Goal: Task Accomplishment & Management: Manage account settings

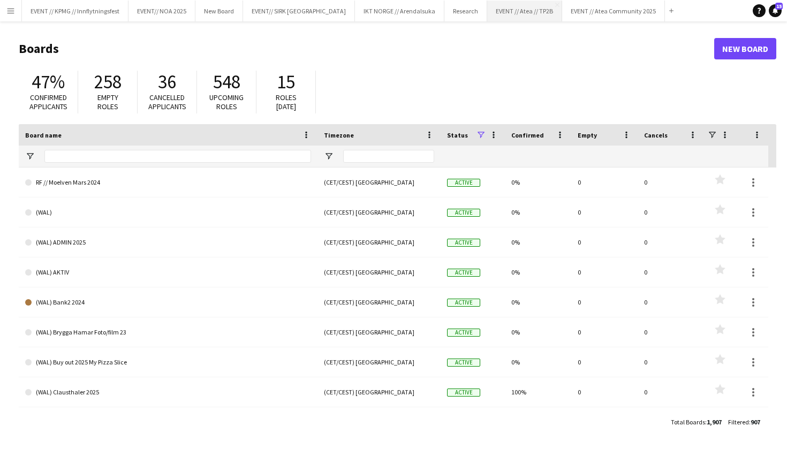
click at [487, 15] on button "EVENT // Atea // TP2B Close" at bounding box center [524, 11] width 75 height 21
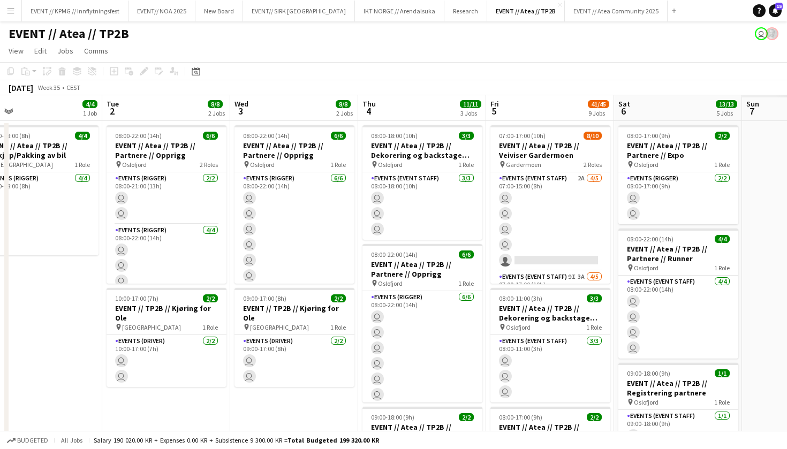
scroll to position [0, 353]
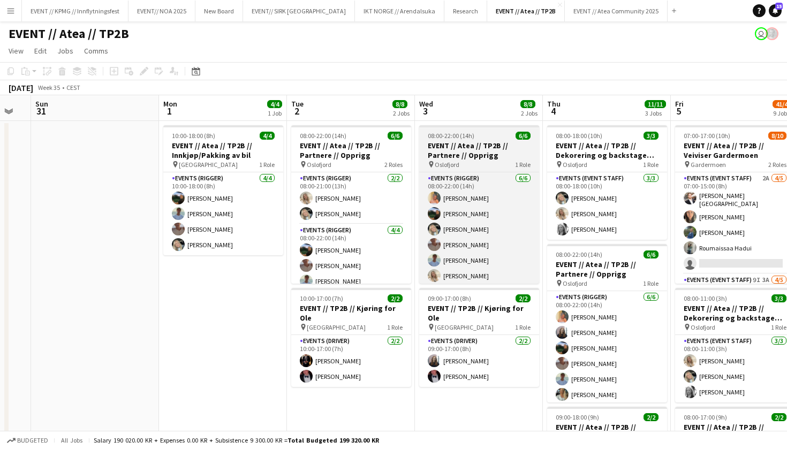
click at [443, 164] on span "Oslofjord" at bounding box center [447, 165] width 25 height 8
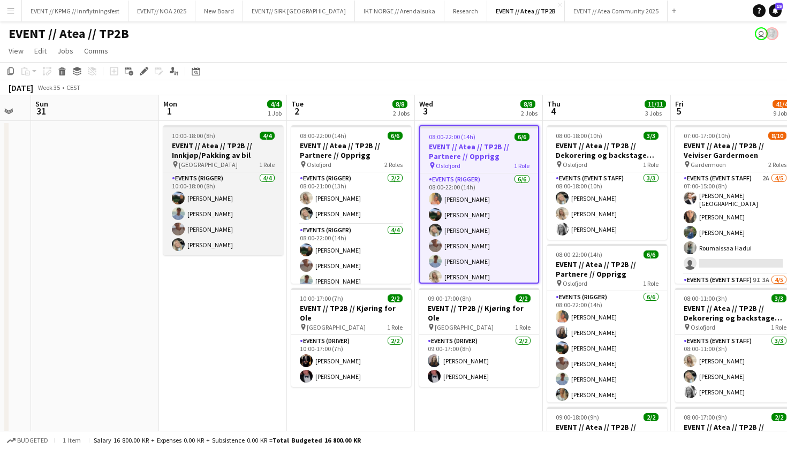
click at [235, 150] on h3 "EVENT // Atea // TP2B // Innkjøp/Pakking av bil" at bounding box center [223, 150] width 120 height 19
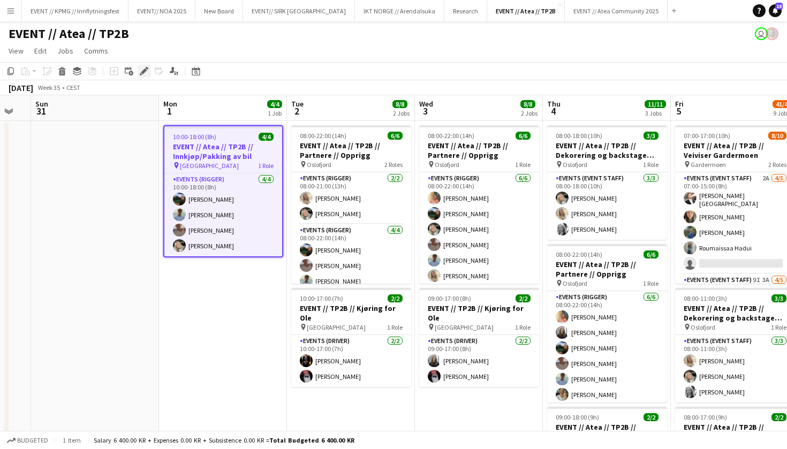
click at [145, 70] on icon at bounding box center [144, 72] width 6 height 6
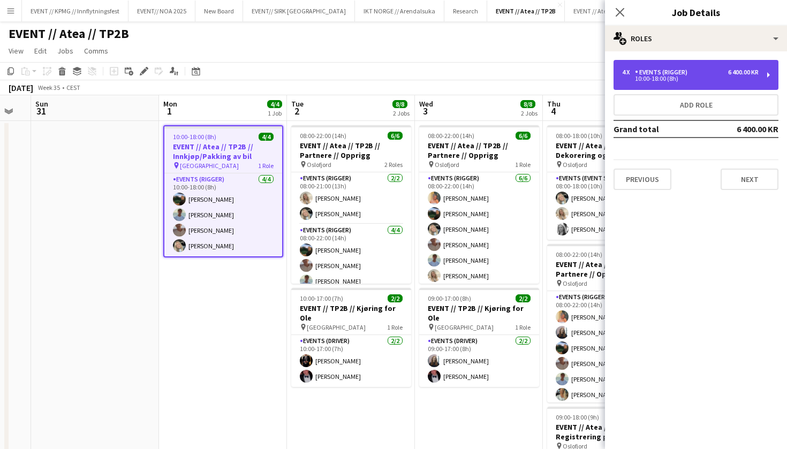
click at [679, 80] on div "10:00-18:00 (8h)" at bounding box center [690, 78] width 137 height 5
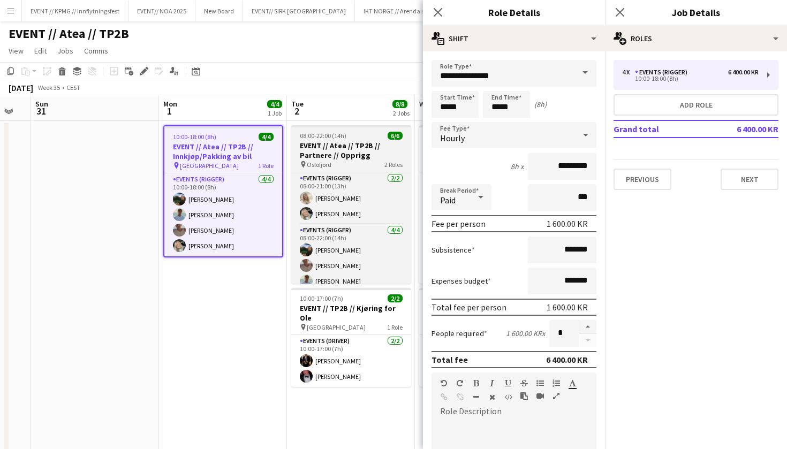
click at [360, 161] on div "pin Oslofjord 2 Roles" at bounding box center [351, 164] width 120 height 9
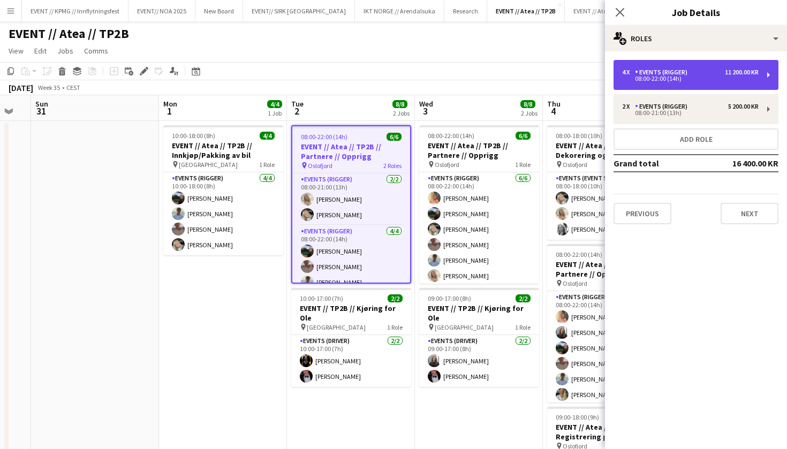
click at [677, 85] on div "4 x Events (Rigger) 11 200.00 KR 08:00-22:00 (14h)" at bounding box center [696, 75] width 165 height 30
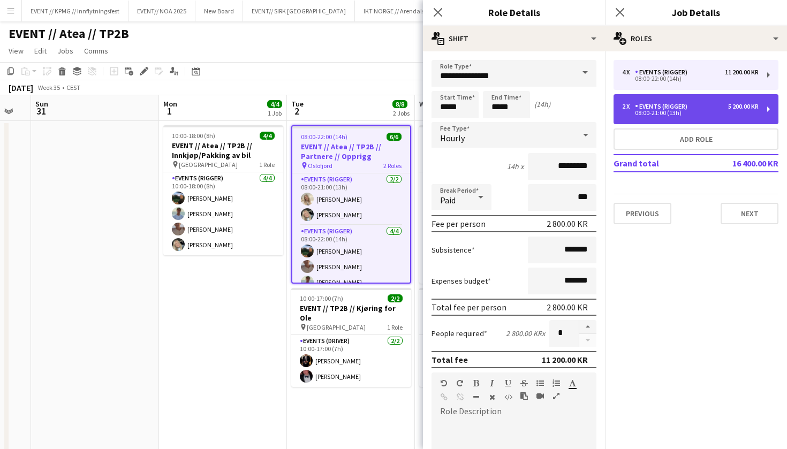
click at [682, 121] on div "2 x Events (Rigger) 5 200.00 KR 08:00-21:00 (13h)" at bounding box center [696, 109] width 165 height 30
type input "*****"
type input "*"
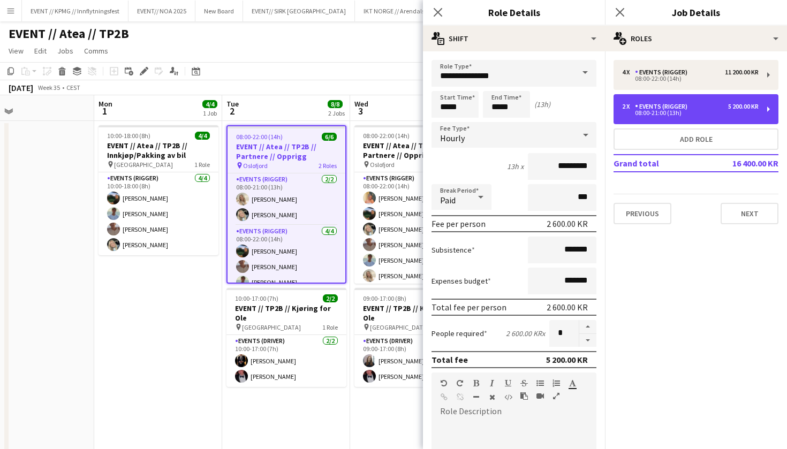
scroll to position [0, 458]
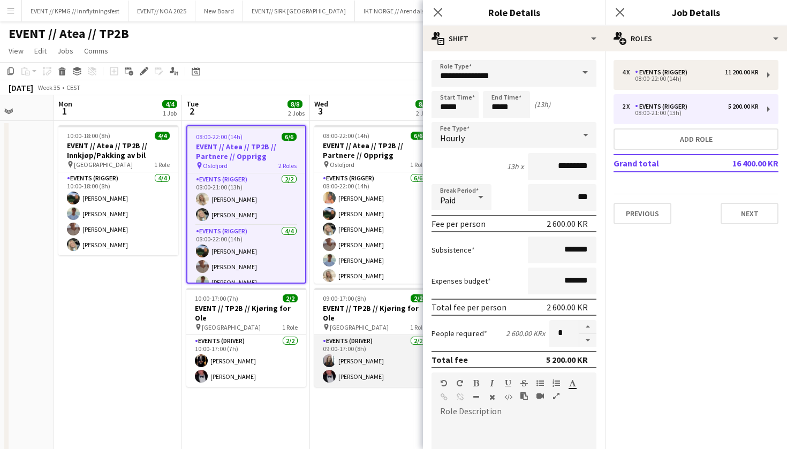
click at [382, 349] on app-card-role "Events (Driver) [DATE] 09:00-17:00 (8h) [PERSON_NAME]" at bounding box center [374, 361] width 120 height 52
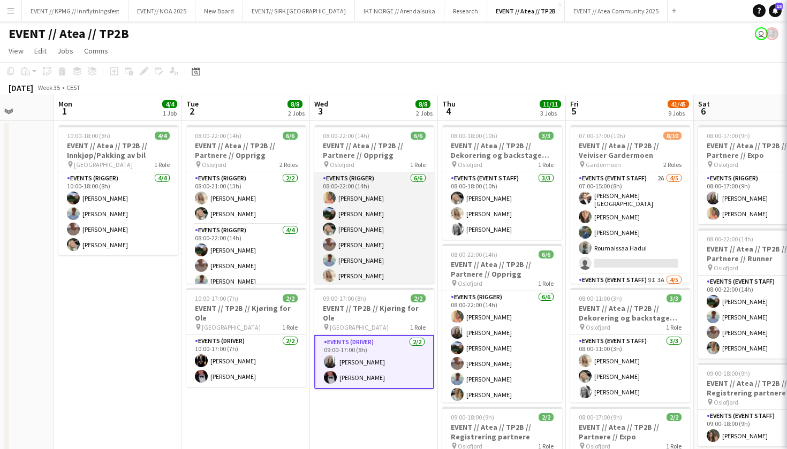
click at [373, 213] on app-card-role "Events (Rigger) [DATE] 08:00-22:00 (14h) [PERSON_NAME] [PERSON_NAME] [PERSON_NA…" at bounding box center [374, 229] width 120 height 114
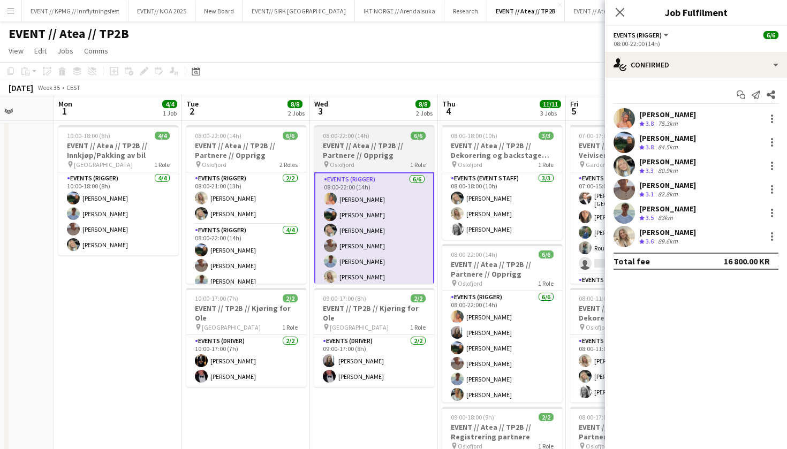
click at [376, 150] on h3 "EVENT // Atea // TP2B // Partnere // Opprigg" at bounding box center [374, 150] width 120 height 19
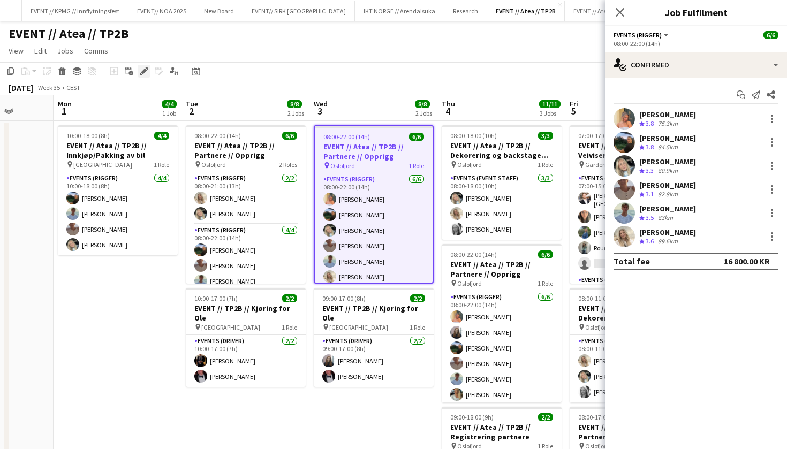
click at [145, 70] on icon at bounding box center [144, 72] width 6 height 6
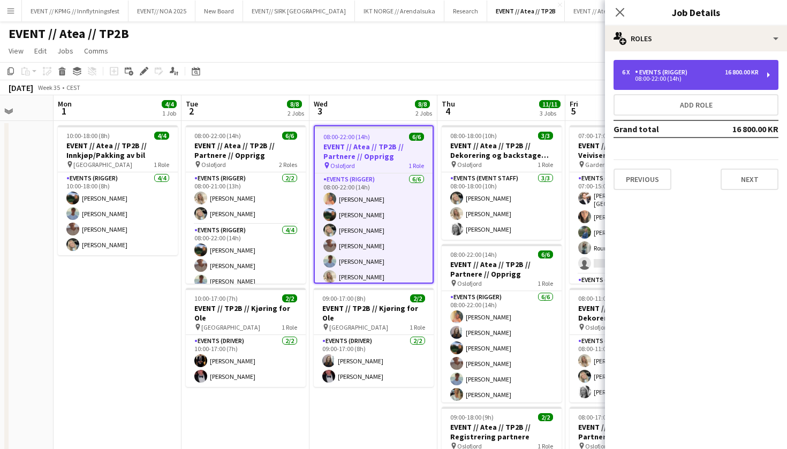
click at [707, 72] on div "6 x Events (Rigger) 16 800.00 KR" at bounding box center [690, 72] width 137 height 7
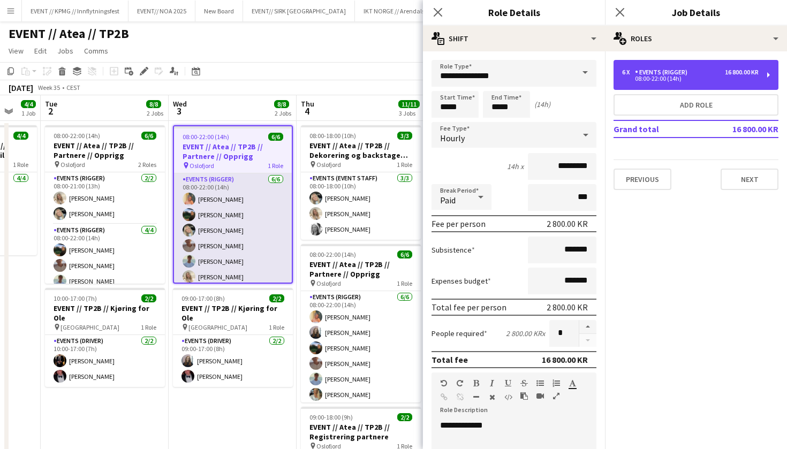
scroll to position [0, 434]
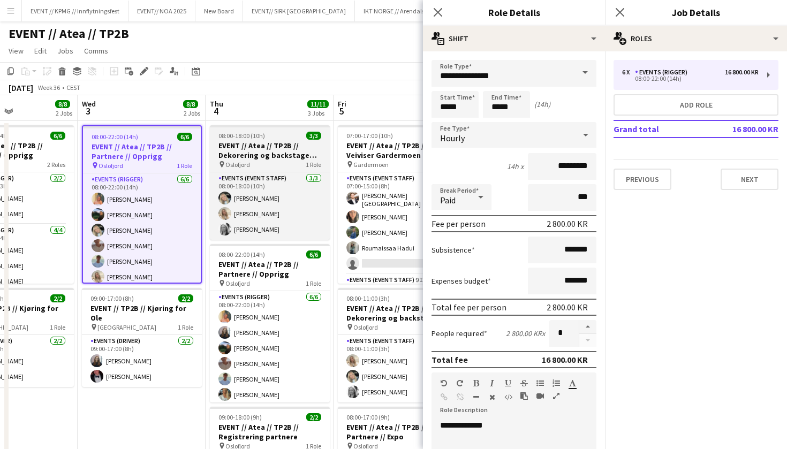
click at [283, 147] on h3 "EVENT // Atea // TP2B // Dekorering og backstage oppsett" at bounding box center [270, 150] width 120 height 19
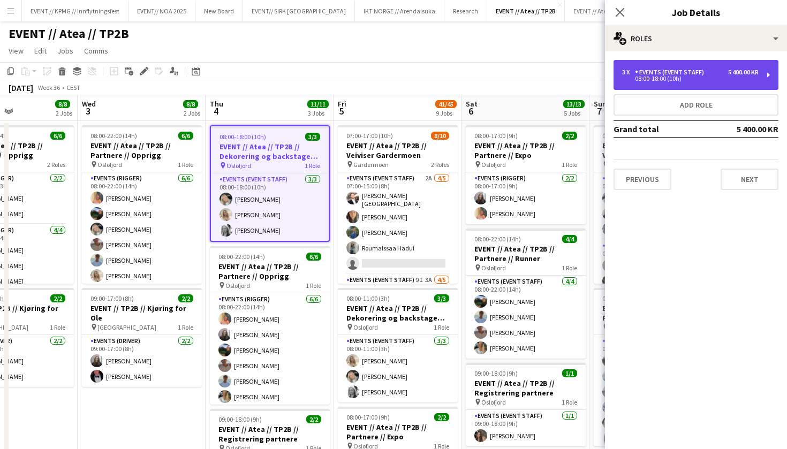
click at [690, 79] on div "08:00-18:00 (10h)" at bounding box center [690, 78] width 137 height 5
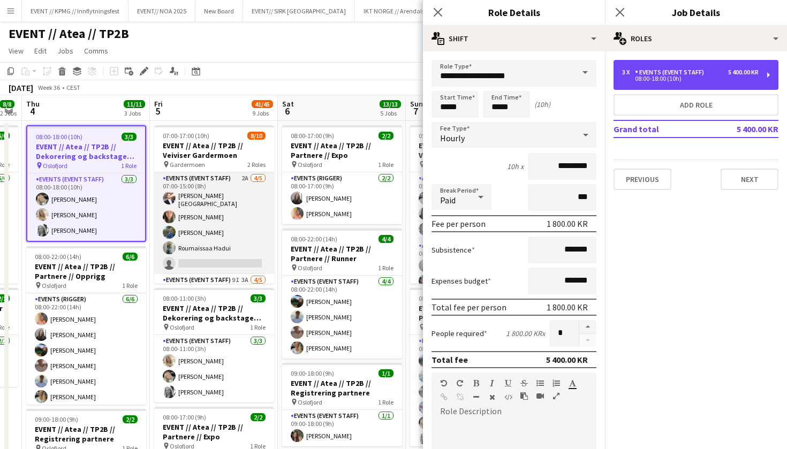
scroll to position [0, 363]
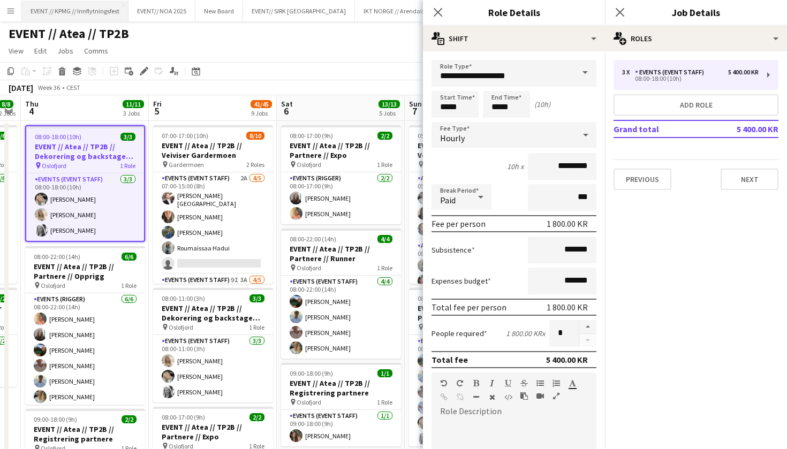
click at [80, 12] on button "EVENT // KPMG // Innflytningsfest Close" at bounding box center [75, 11] width 107 height 21
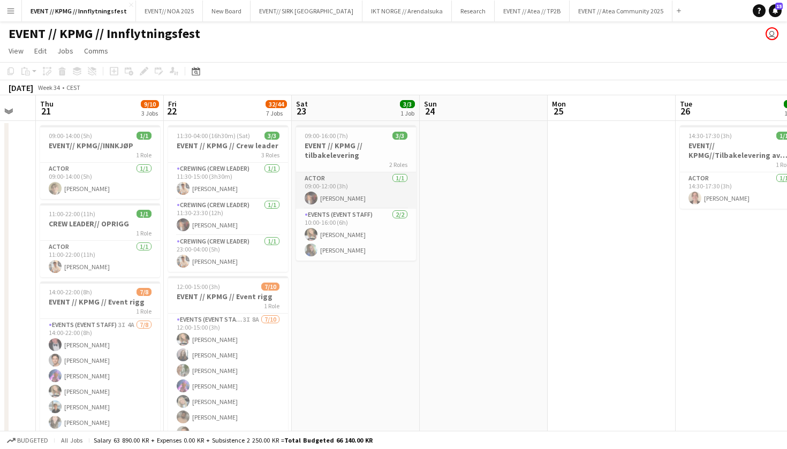
scroll to position [0, 218]
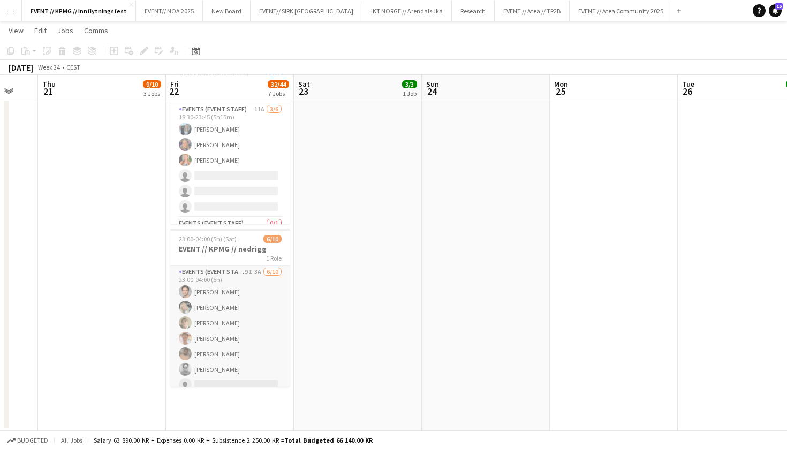
click at [240, 351] on app-card-role "Events (Event Staff) 9I 3A [DATE] 23:00-04:00 (5h) [PERSON_NAME] [PERSON_NAME] …" at bounding box center [230, 354] width 120 height 176
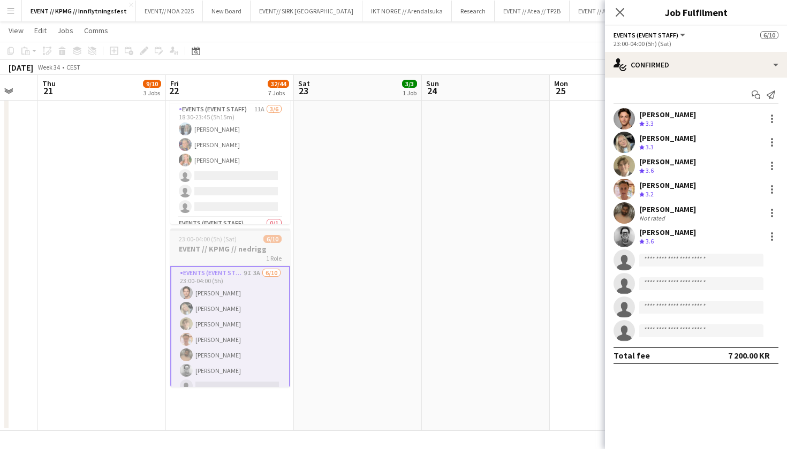
click at [231, 258] on div "1 Role" at bounding box center [230, 258] width 120 height 9
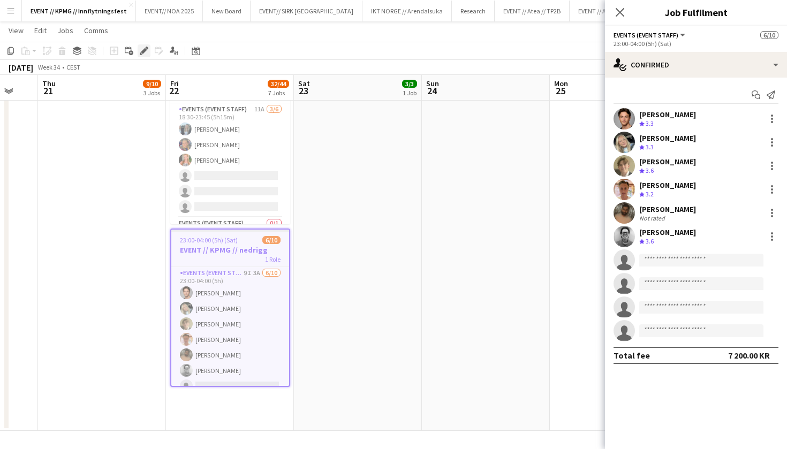
click at [142, 52] on icon at bounding box center [144, 51] width 6 height 6
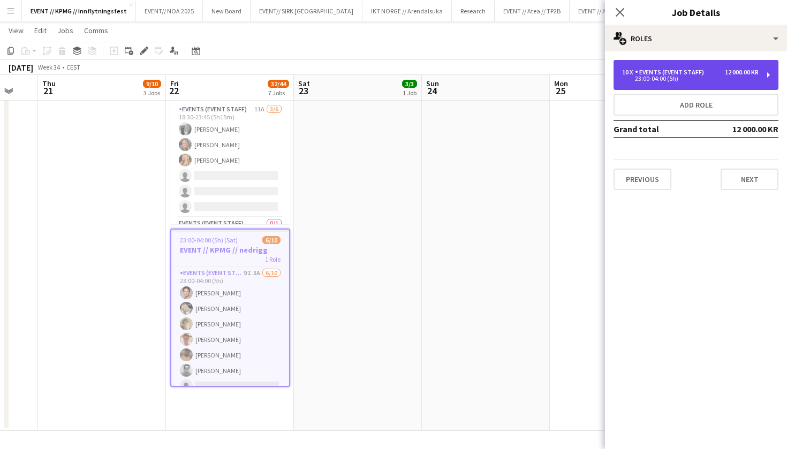
click at [737, 75] on div "12 000.00 KR" at bounding box center [742, 72] width 34 height 7
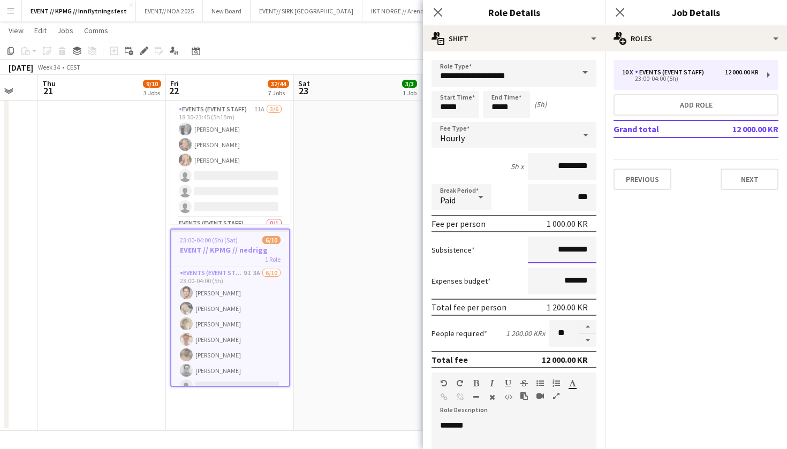
click at [563, 248] on input "*********" at bounding box center [562, 250] width 69 height 27
click at [564, 248] on input "*********" at bounding box center [562, 250] width 69 height 27
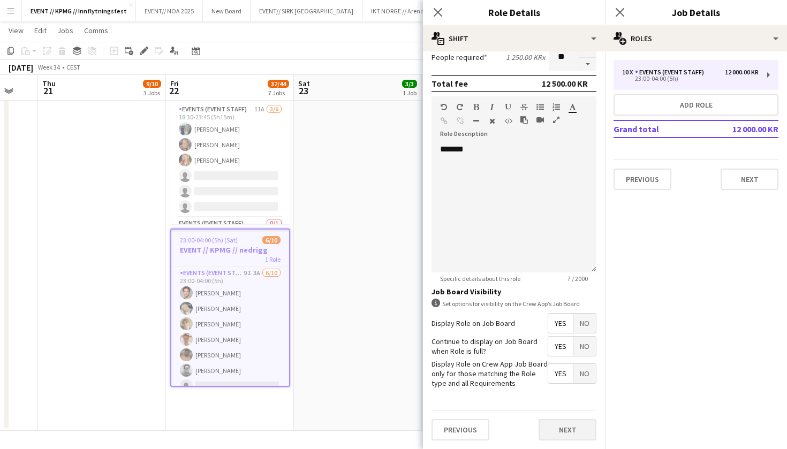
type input "******"
click at [566, 432] on button "Next" at bounding box center [568, 430] width 58 height 21
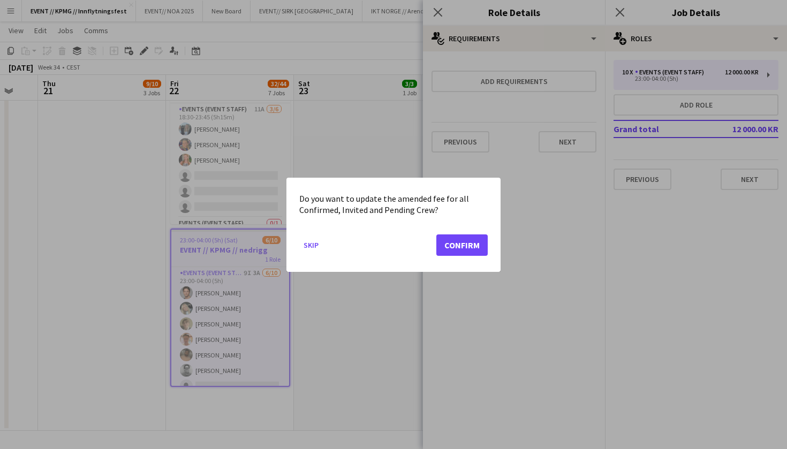
click at [449, 242] on button "Confirm" at bounding box center [461, 244] width 51 height 21
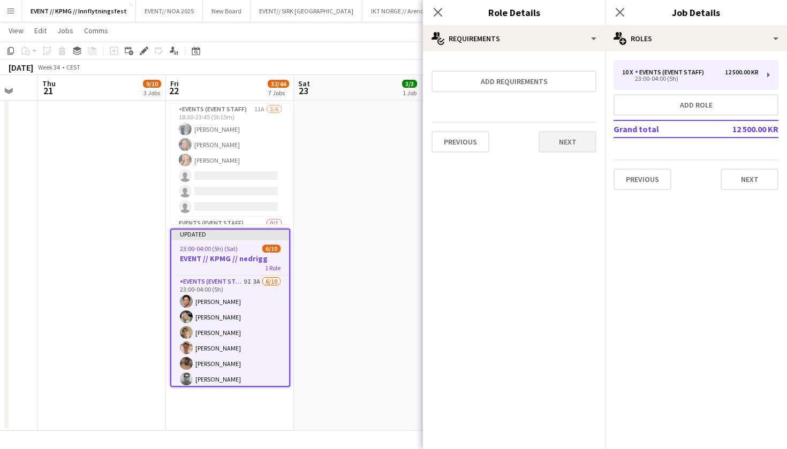
click at [568, 138] on button "Next" at bounding box center [568, 141] width 58 height 21
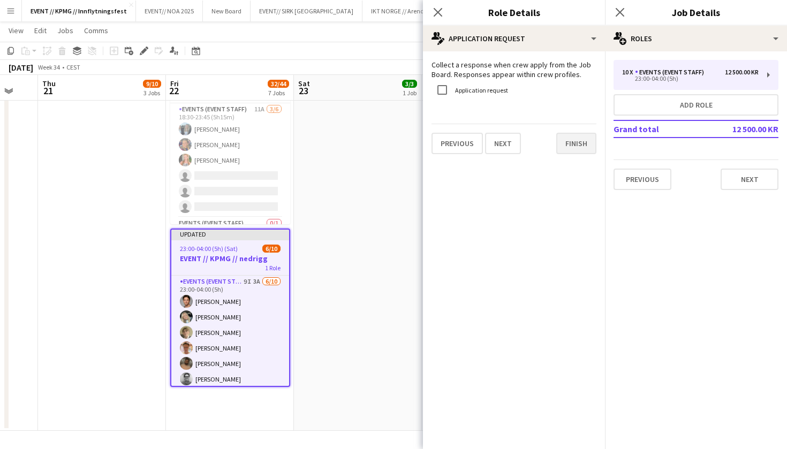
click at [579, 147] on button "Finish" at bounding box center [576, 143] width 40 height 21
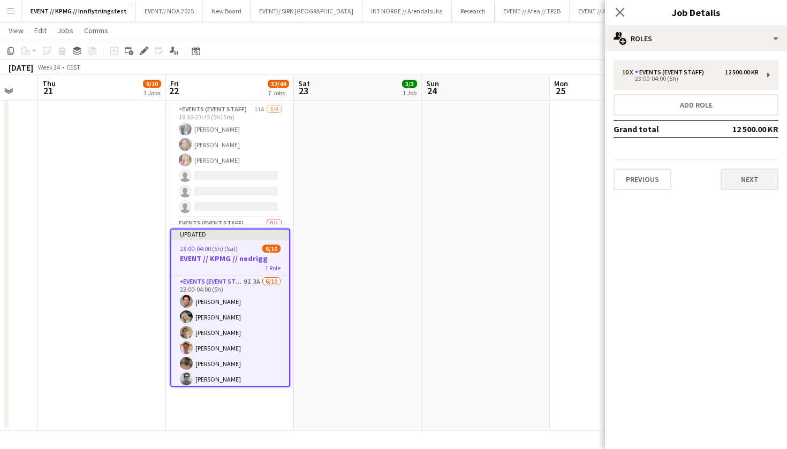
click at [749, 177] on button "Next" at bounding box center [750, 179] width 58 height 21
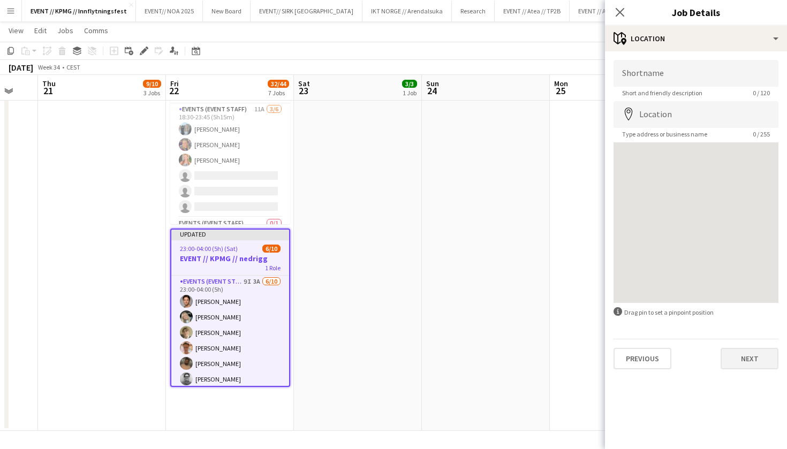
click at [746, 363] on button "Next" at bounding box center [750, 358] width 58 height 21
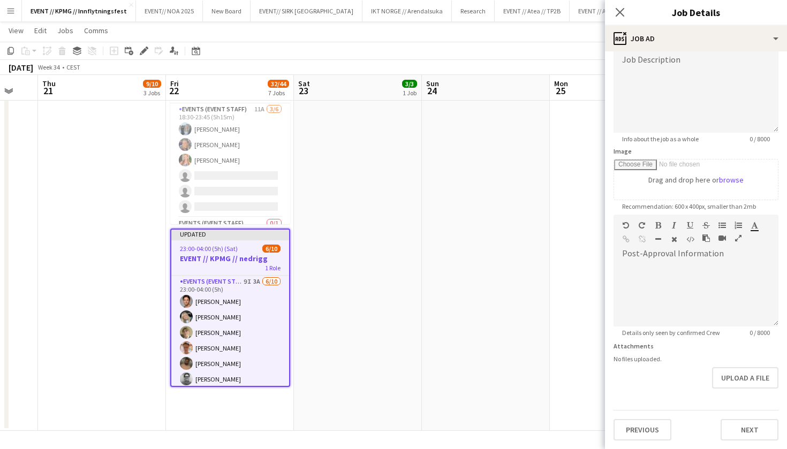
scroll to position [80, 0]
click at [745, 418] on div "Previous Next" at bounding box center [696, 425] width 165 height 31
click at [745, 424] on button "Next" at bounding box center [750, 429] width 58 height 21
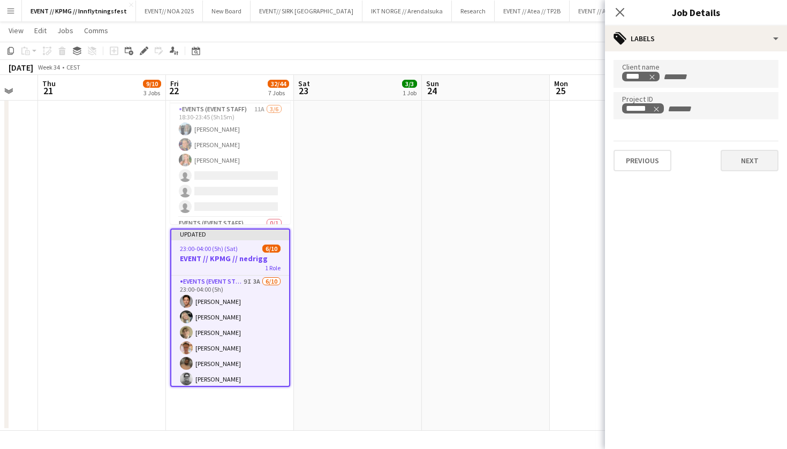
click at [746, 155] on button "Next" at bounding box center [750, 160] width 58 height 21
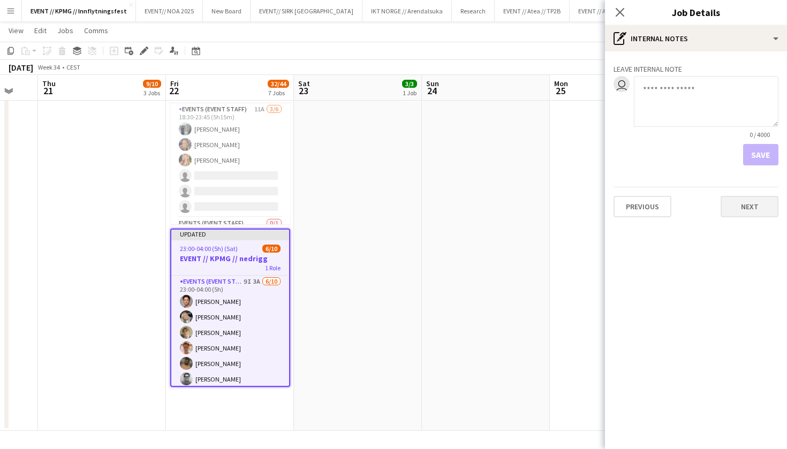
click at [740, 215] on button "Next" at bounding box center [750, 206] width 58 height 21
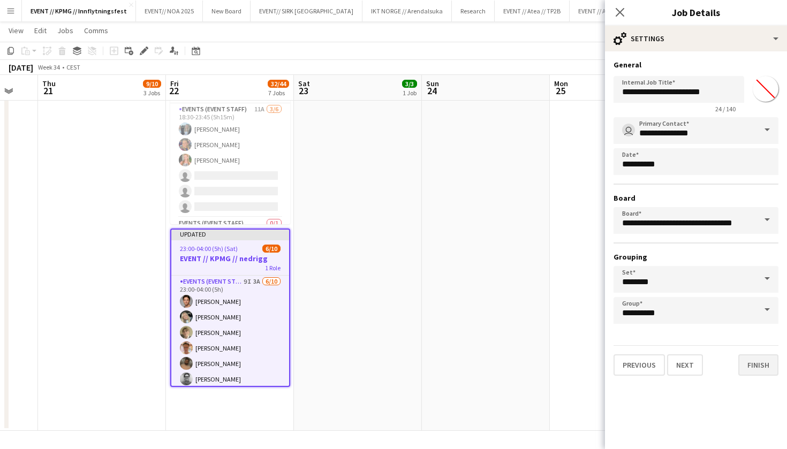
click at [762, 371] on button "Finish" at bounding box center [759, 365] width 40 height 21
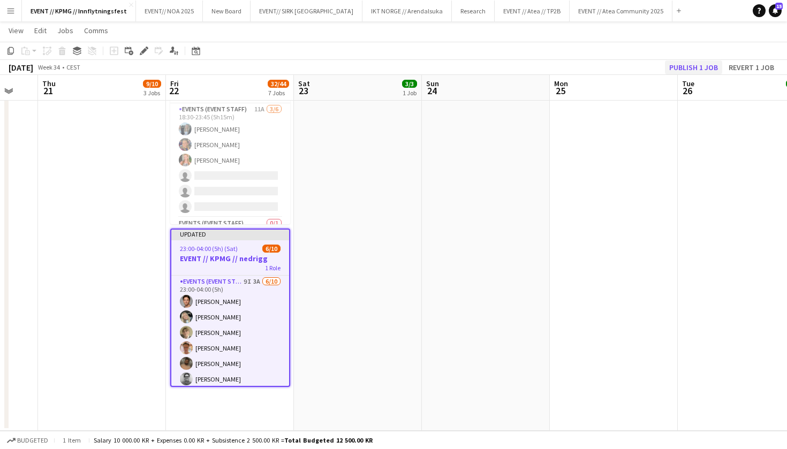
click at [698, 63] on button "Publish 1 job" at bounding box center [693, 68] width 57 height 14
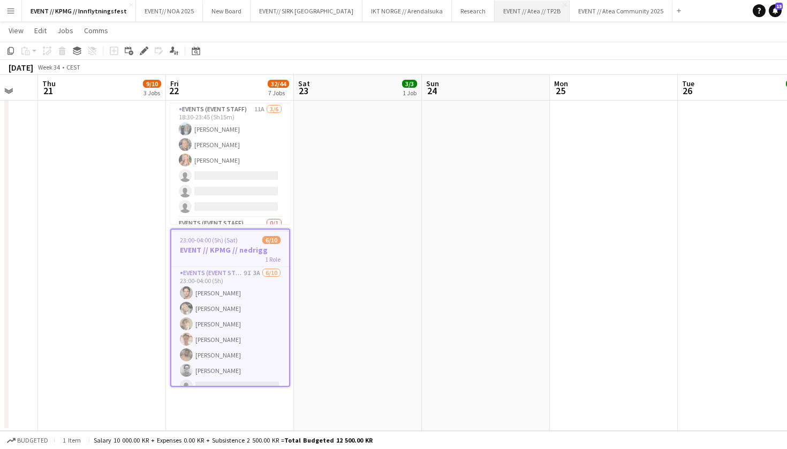
click at [495, 17] on button "EVENT // Atea // TP2B Close" at bounding box center [532, 11] width 75 height 21
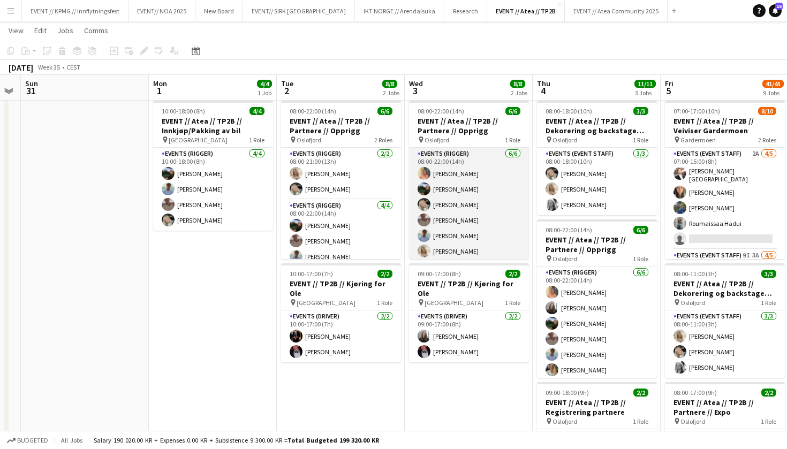
scroll to position [0, 518]
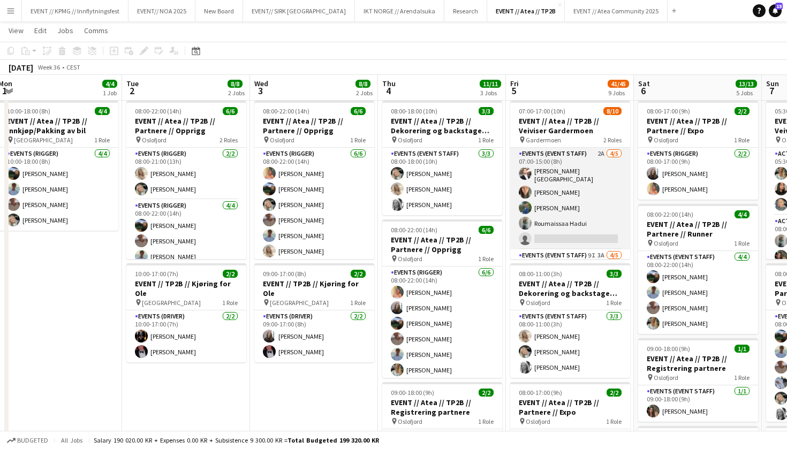
click at [564, 198] on app-card-role "Events (Event Staff) 2A [DATE] 07:00-15:00 (8h) [PERSON_NAME] [PERSON_NAME] Rou…" at bounding box center [570, 199] width 120 height 102
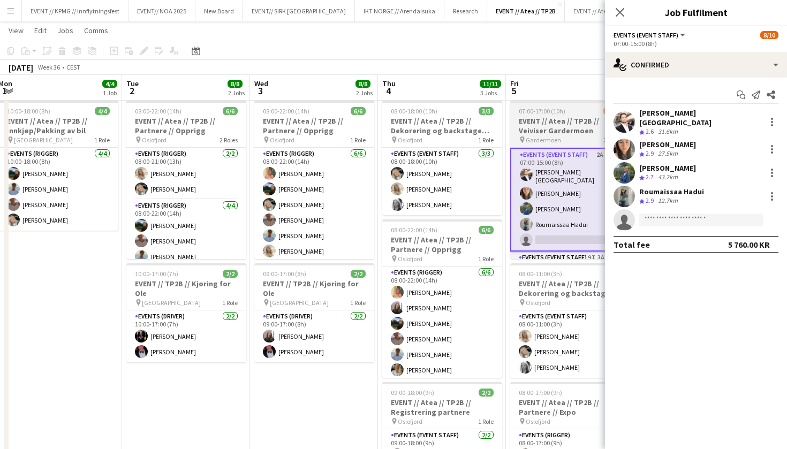
click at [558, 130] on h3 "EVENT // Atea // TP2B // Veiviser Gardermoen" at bounding box center [570, 125] width 120 height 19
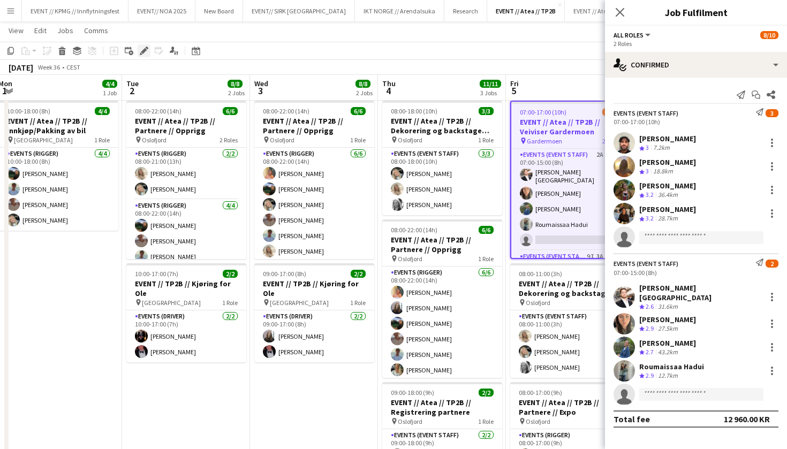
click at [144, 47] on div "Edit" at bounding box center [144, 50] width 13 height 13
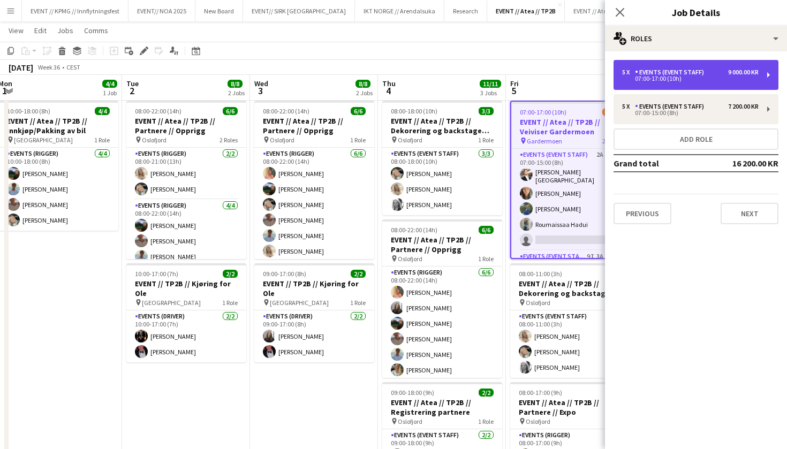
click at [690, 76] on div "Events (Event Staff)" at bounding box center [671, 72] width 73 height 7
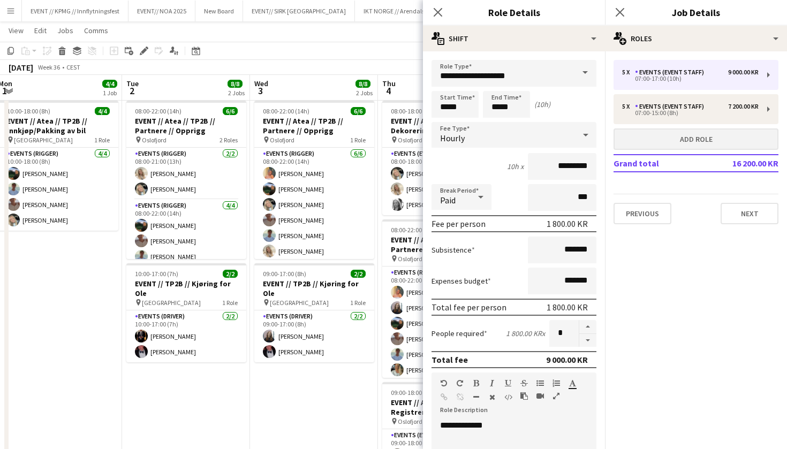
click at [701, 131] on button "Add role" at bounding box center [696, 139] width 165 height 21
type input "*****"
type input "*******"
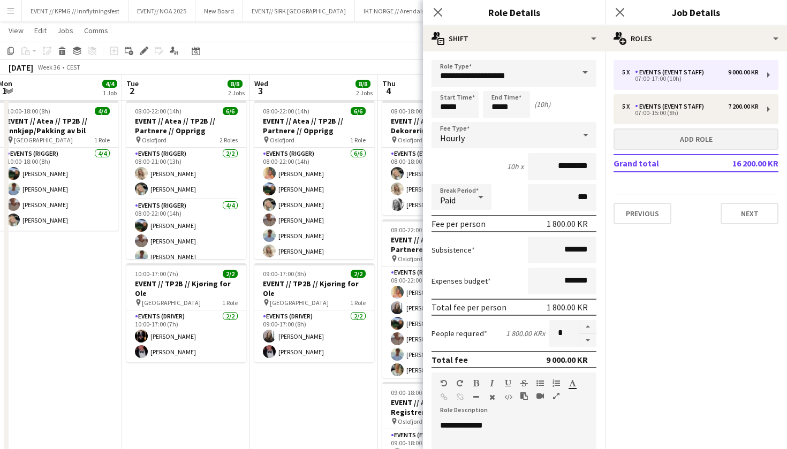
type input "*"
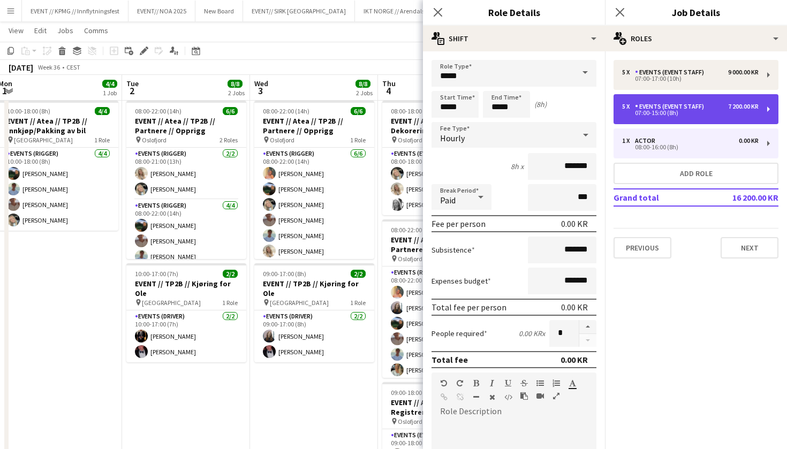
click at [676, 118] on div "5 x Events (Event Staff) 7 200.00 KR 07:00-15:00 (8h)" at bounding box center [696, 109] width 165 height 30
type input "**********"
type input "*****"
type input "*********"
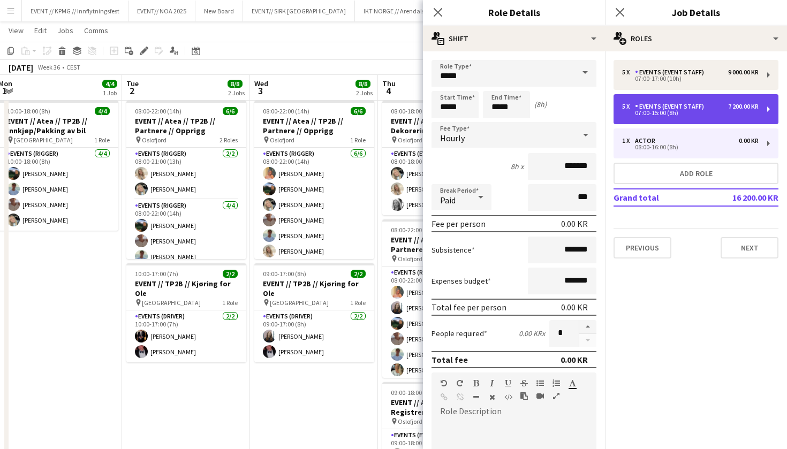
type input "*"
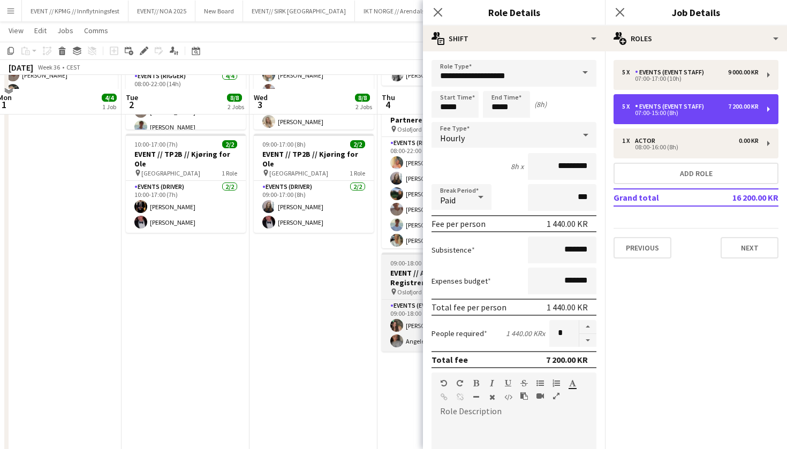
scroll to position [167, 0]
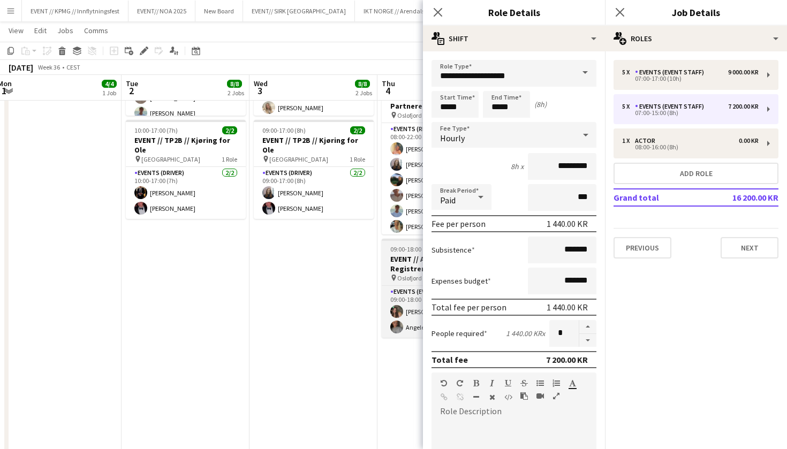
click at [402, 273] on h3 "EVENT // Atea // TP2B // Registrering partnere" at bounding box center [442, 263] width 120 height 19
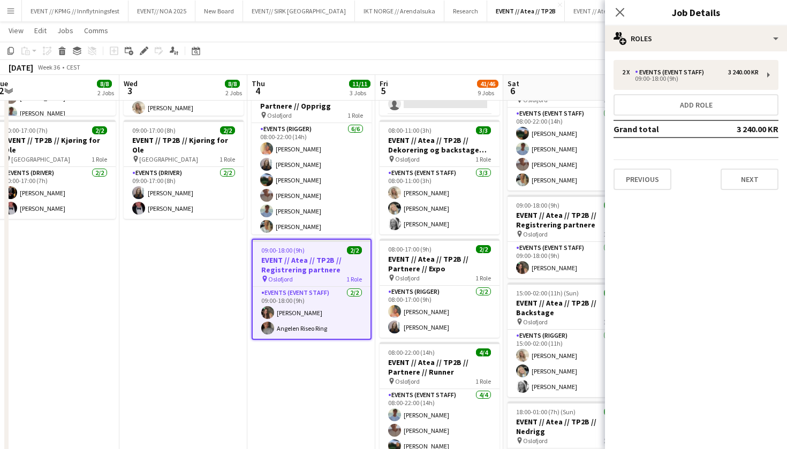
scroll to position [0, 436]
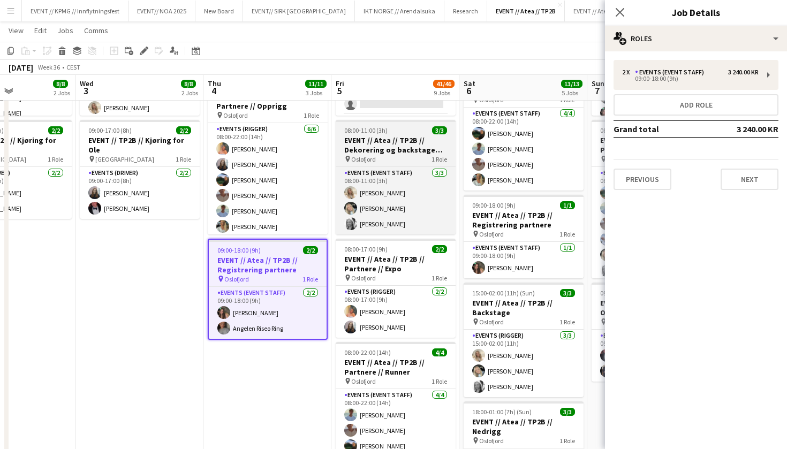
click at [397, 146] on h3 "EVENT // Atea // TP2B // Dekorering og backstage oppsett" at bounding box center [396, 144] width 120 height 19
